Goal: Browse casually: Explore the website without a specific task or goal

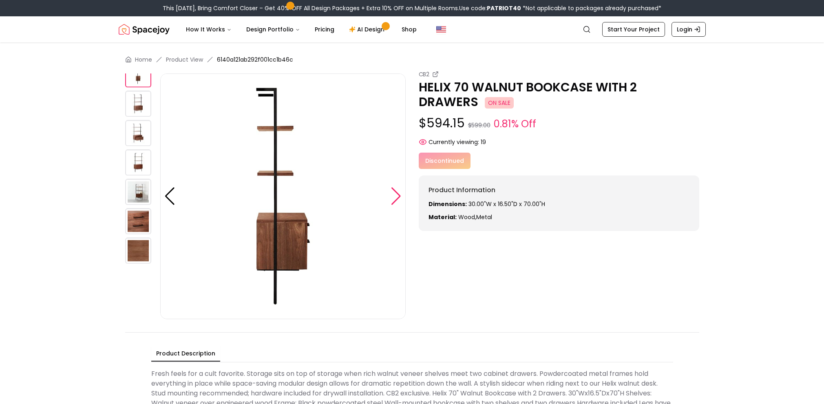
click at [397, 198] on div at bounding box center [396, 196] width 11 height 18
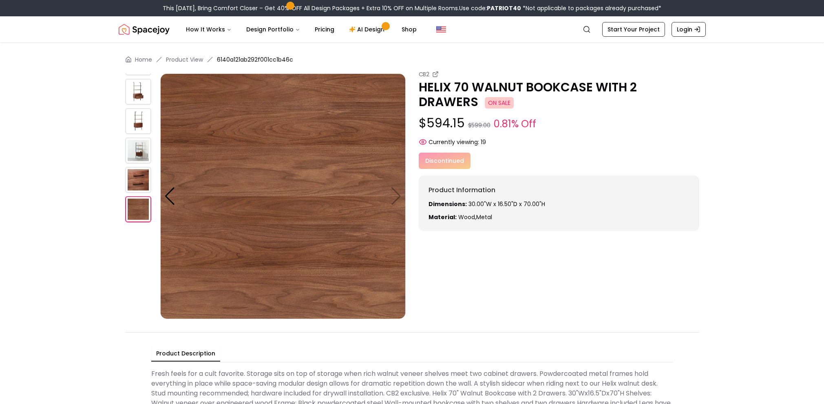
click at [397, 198] on img at bounding box center [283, 196] width 246 height 246
click at [137, 145] on img at bounding box center [138, 150] width 26 height 26
click at [137, 190] on img at bounding box center [138, 180] width 26 height 26
click at [137, 187] on img at bounding box center [138, 180] width 26 height 26
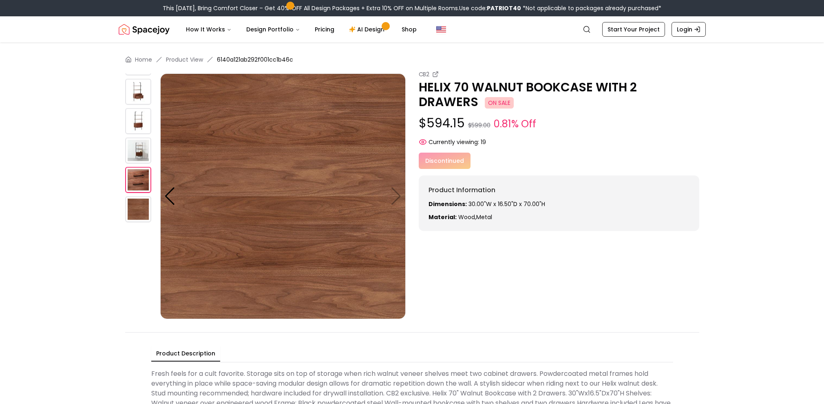
click at [133, 205] on img at bounding box center [138, 209] width 26 height 26
click at [141, 163] on div at bounding box center [142, 114] width 35 height 246
click at [140, 137] on img at bounding box center [138, 150] width 26 height 26
click at [139, 125] on img at bounding box center [138, 121] width 26 height 26
click at [139, 85] on img at bounding box center [138, 92] width 26 height 26
